Goal: Answer question/provide support

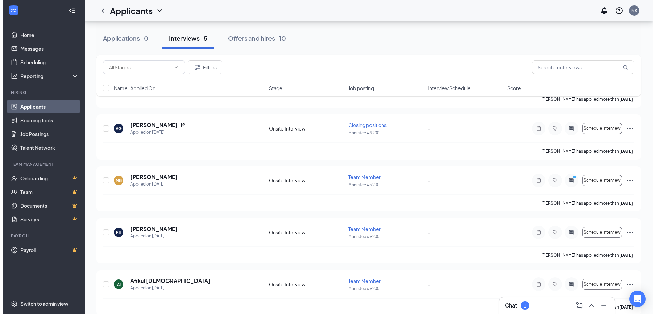
scroll to position [112, 0]
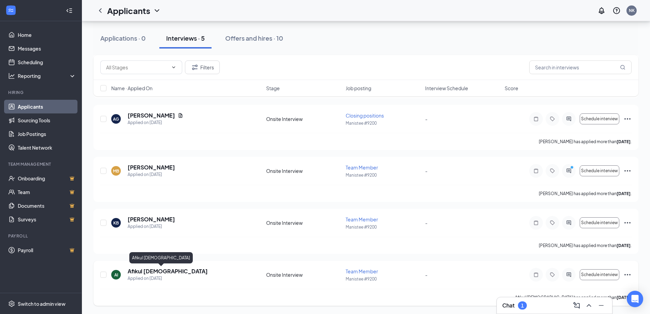
click at [149, 274] on h5 "Afikul [DEMOGRAPHIC_DATA]" at bounding box center [168, 271] width 80 height 8
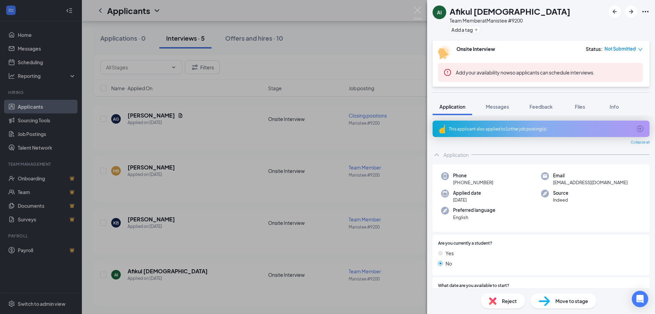
click at [505, 301] on span "Reject" at bounding box center [509, 301] width 15 height 8
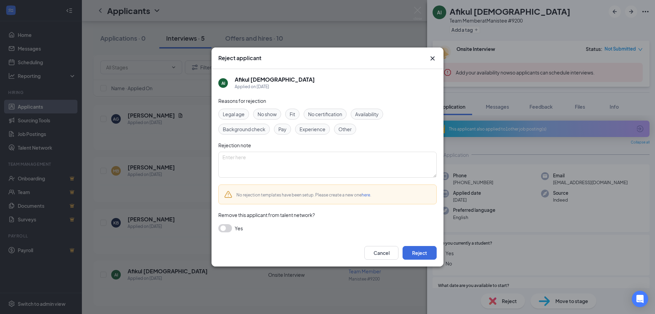
click at [373, 114] on span "Availability" at bounding box center [367, 114] width 24 height 8
click at [343, 129] on span "Other" at bounding box center [345, 129] width 13 height 8
click at [414, 250] on button "Reject" at bounding box center [420, 253] width 34 height 14
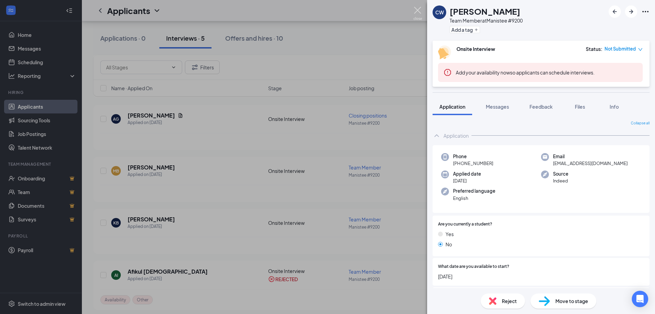
click at [417, 13] on img at bounding box center [418, 13] width 9 height 13
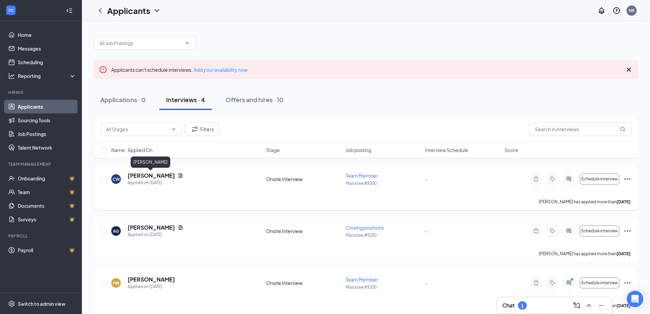
click at [149, 174] on h5 "[PERSON_NAME]" at bounding box center [151, 176] width 47 height 8
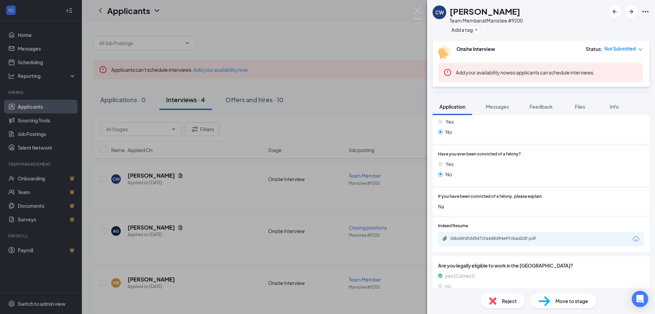
scroll to position [394, 0]
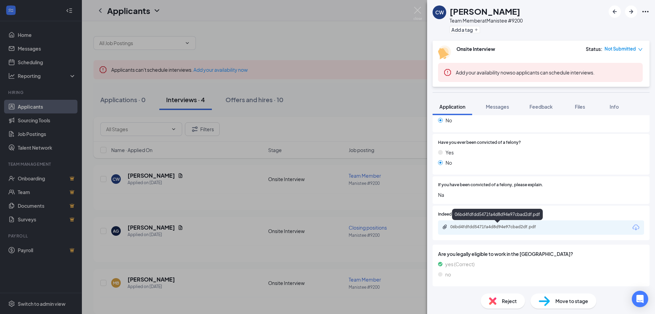
click at [495, 226] on div "06bd4fdfdd5471fa4d8d94e97cbad2df.pdf" at bounding box center [499, 226] width 96 height 5
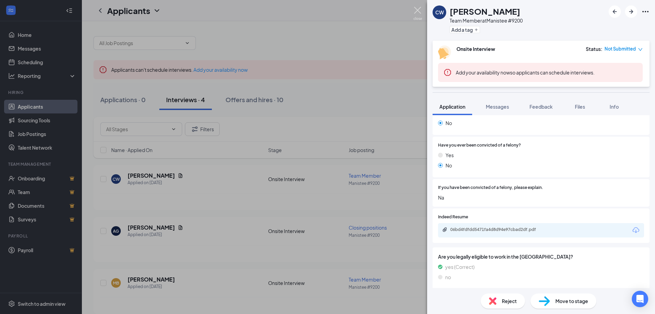
click at [418, 10] on img at bounding box center [418, 13] width 9 height 13
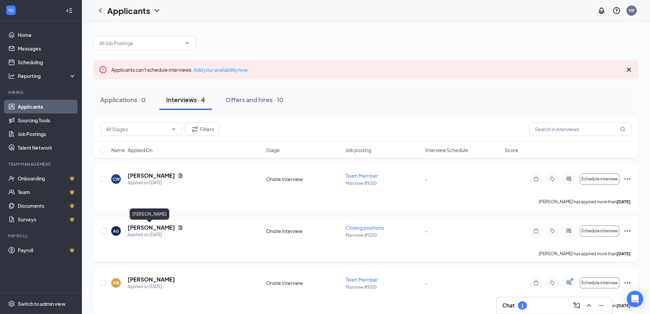
click at [145, 227] on h5 "[PERSON_NAME]" at bounding box center [151, 228] width 47 height 8
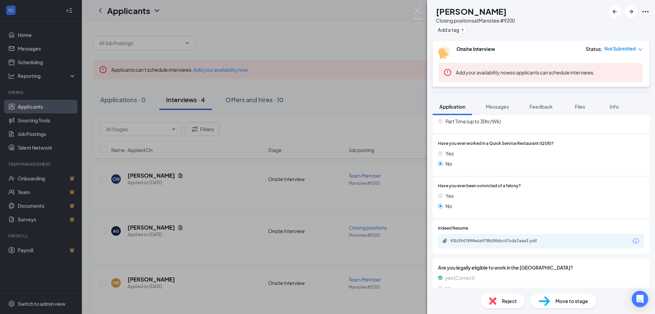
scroll to position [365, 0]
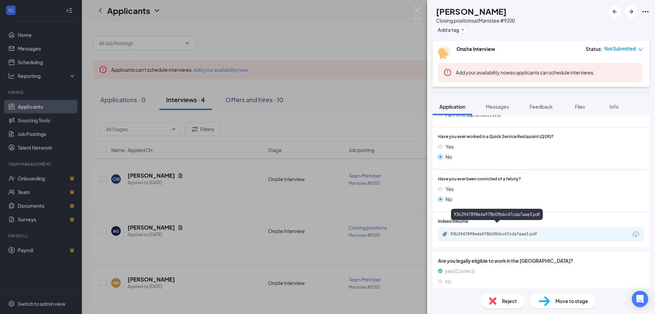
click at [480, 231] on div "93b3947898e4a978b09bbc47cda7aae3.pdf" at bounding box center [499, 233] width 96 height 5
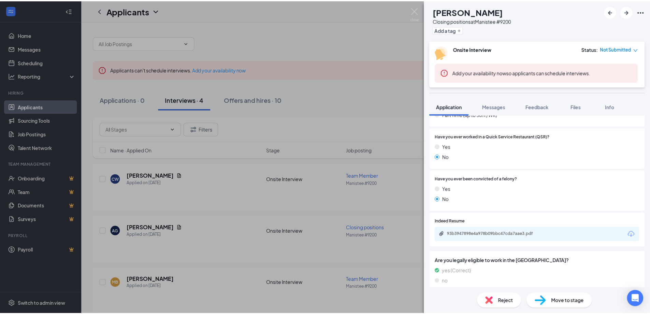
scroll to position [362, 0]
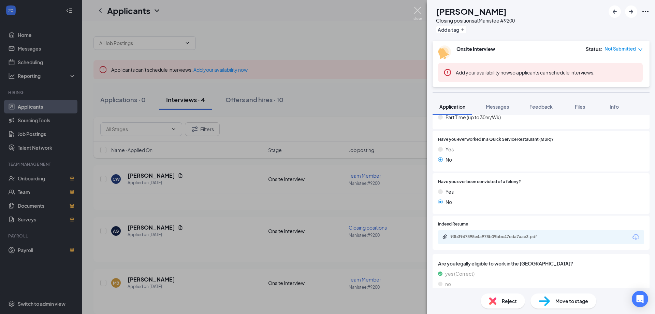
click at [417, 8] on img at bounding box center [418, 13] width 9 height 13
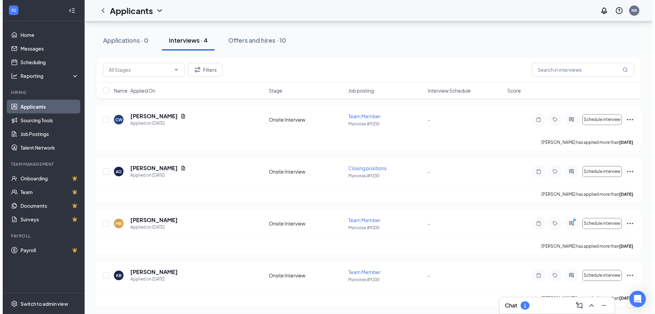
scroll to position [60, 0]
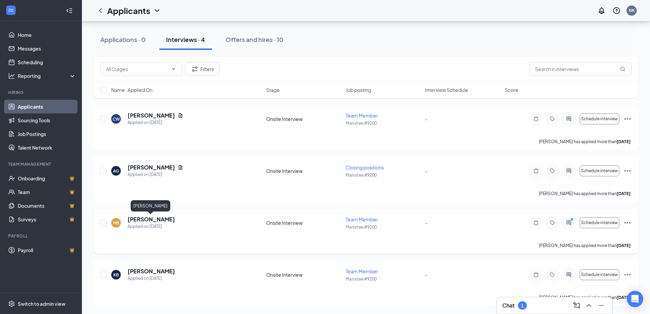
click at [152, 221] on h5 "[PERSON_NAME]" at bounding box center [151, 219] width 47 height 8
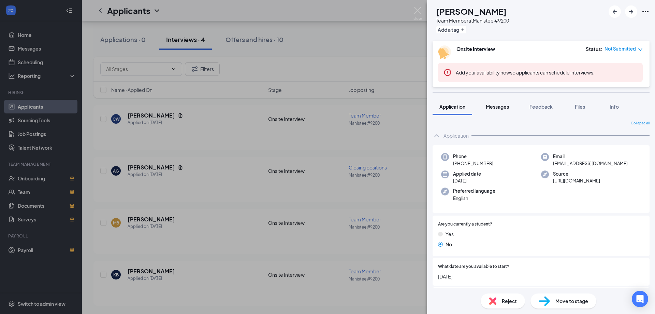
click at [499, 105] on span "Messages" at bounding box center [497, 106] width 23 height 6
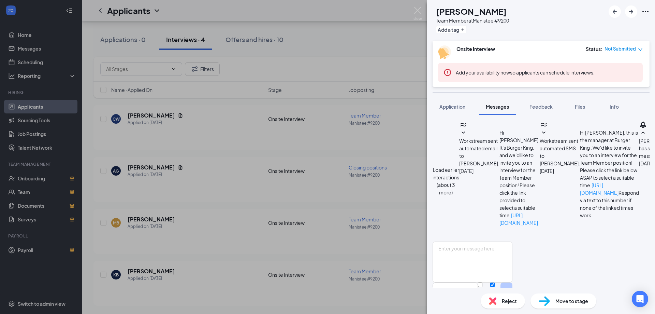
scroll to position [439, 0]
click at [510, 241] on textarea at bounding box center [473, 261] width 80 height 41
type textarea "T"
type textarea "Great thank you, See you then"
click at [513, 282] on button "Send" at bounding box center [507, 294] width 12 height 24
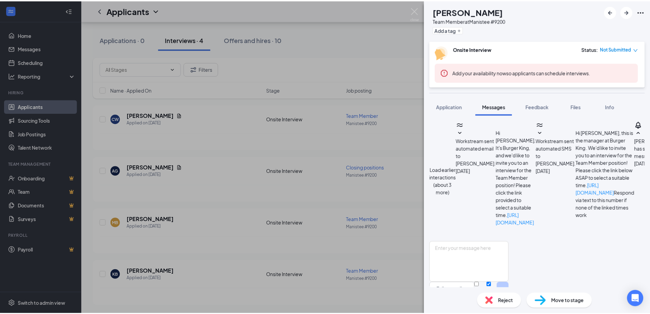
scroll to position [490, 0]
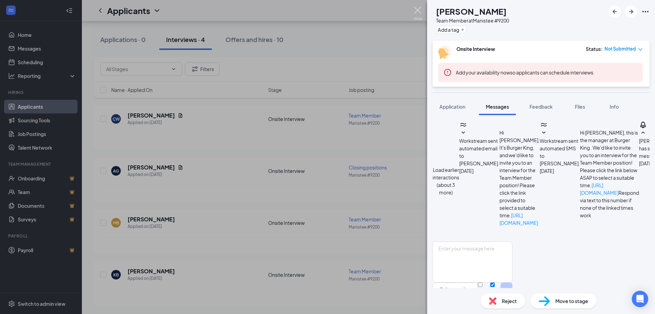
click at [418, 8] on img at bounding box center [418, 13] width 9 height 13
